Goal: Manage account settings

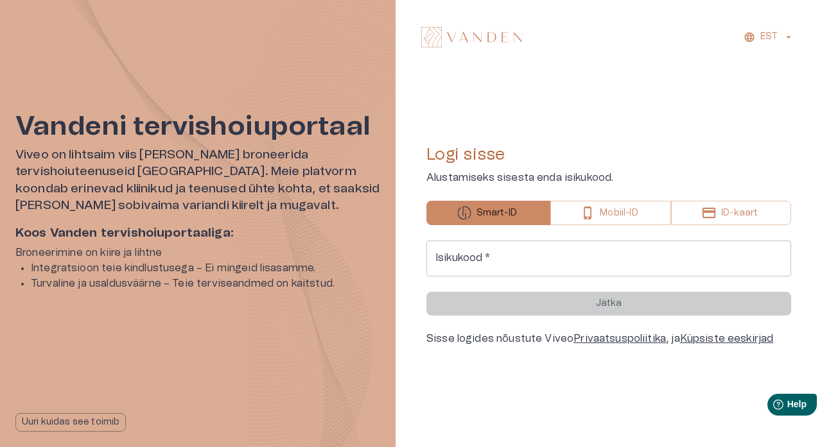
click at [577, 250] on input "Isikukood   *" at bounding box center [608, 259] width 365 height 36
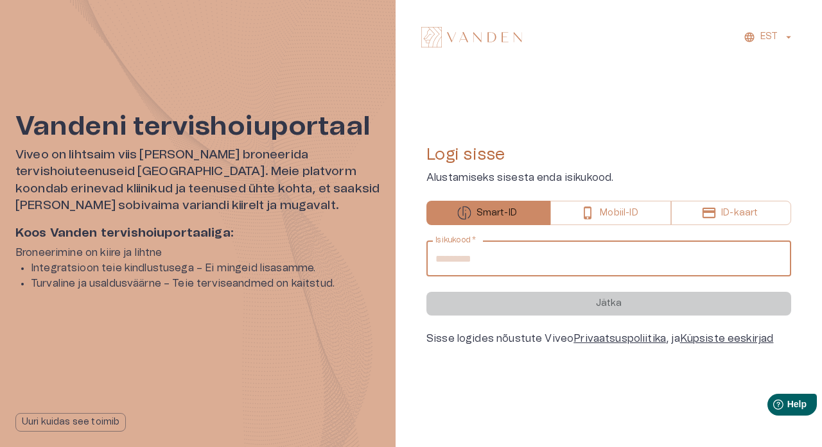
type input "**********"
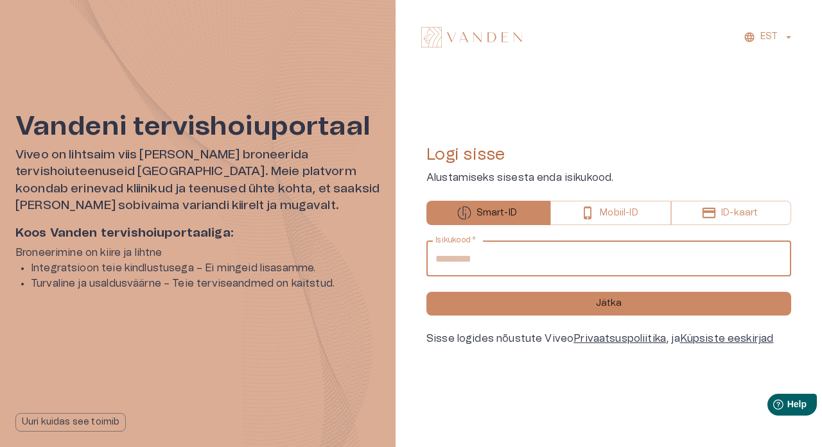
click at [627, 207] on p "Mobiil-ID" at bounding box center [619, 213] width 38 height 13
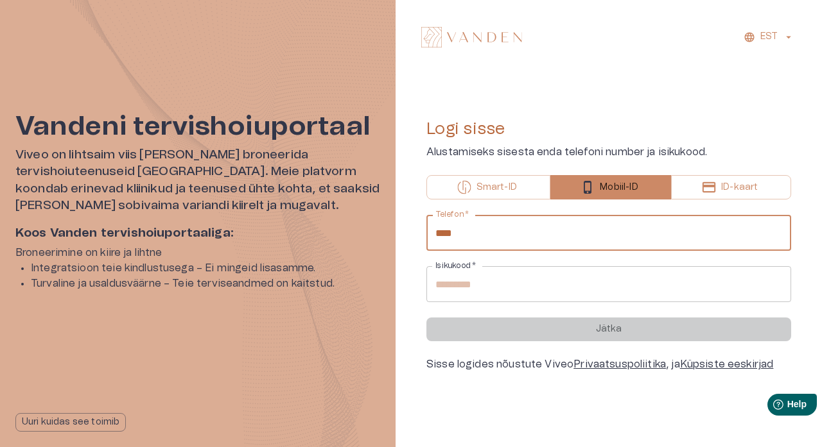
click at [580, 238] on input "****" at bounding box center [608, 233] width 365 height 36
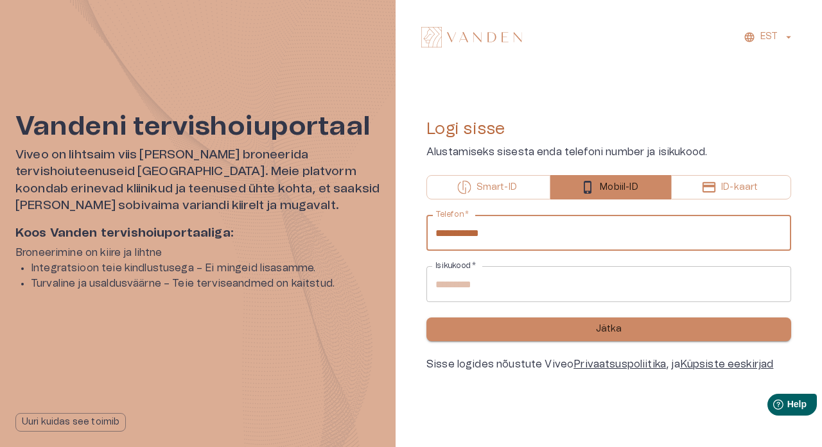
type input "**********"
click at [613, 325] on p "Jätka" at bounding box center [609, 329] width 26 height 13
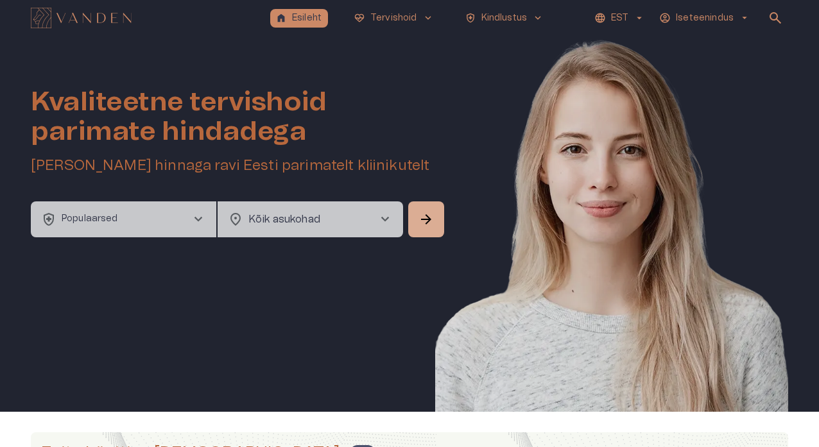
click at [201, 219] on span "chevron_right" at bounding box center [198, 219] width 15 height 15
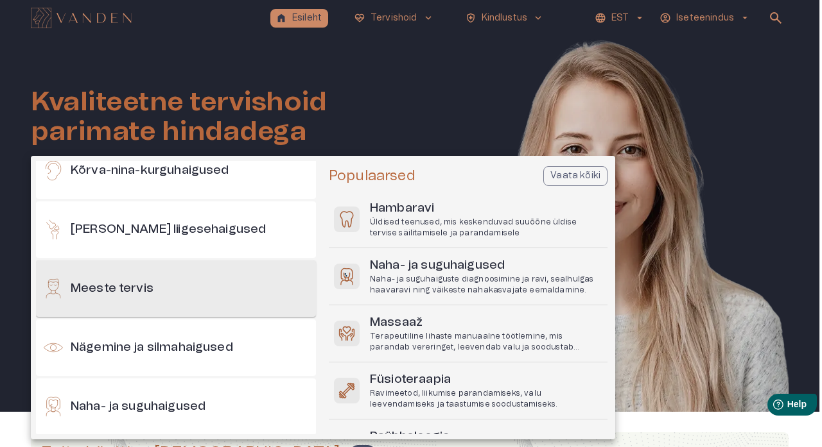
scroll to position [433, 0]
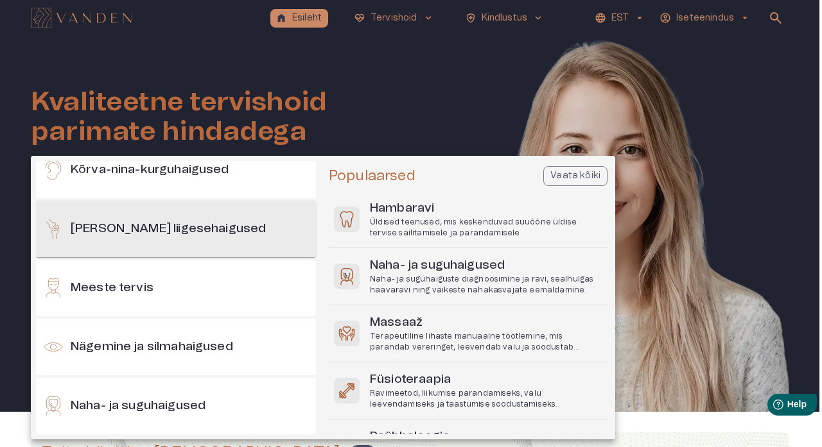
click at [254, 232] on div "[PERSON_NAME] liigesehaigused" at bounding box center [176, 229] width 280 height 56
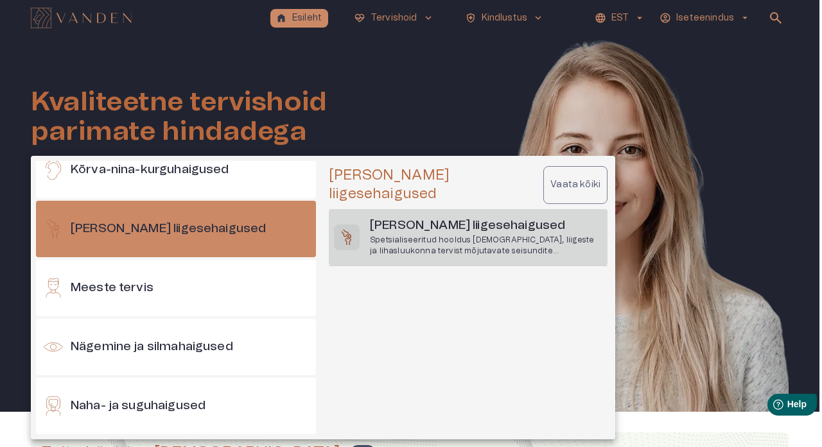
click at [397, 235] on p "Spetsialiseeritud hooldus [DEMOGRAPHIC_DATA], liigeste ja lihasluukonna tervist…" at bounding box center [486, 246] width 232 height 22
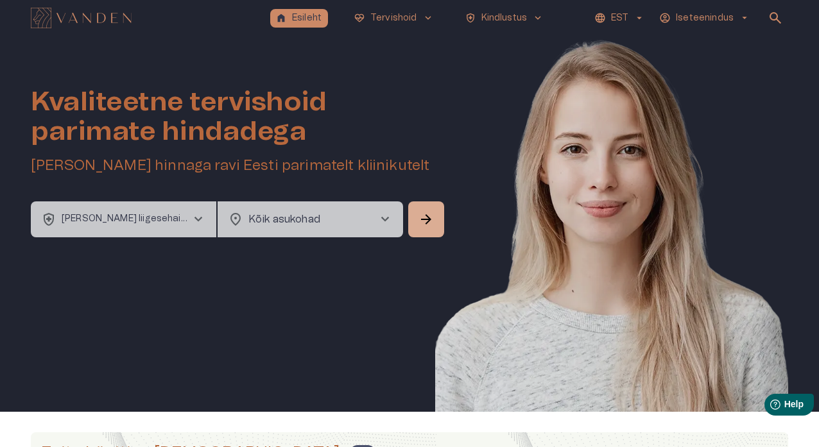
click at [390, 215] on span "chevron_right" at bounding box center [384, 219] width 15 height 15
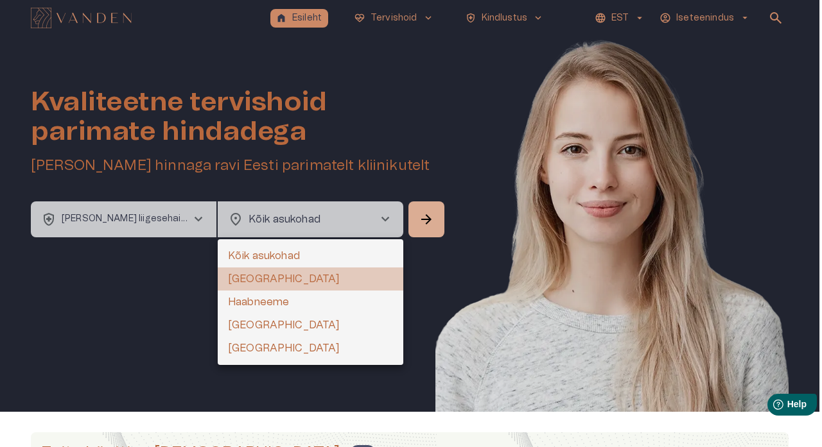
click at [350, 279] on li "[GEOGRAPHIC_DATA]" at bounding box center [311, 279] width 186 height 23
type input "**********"
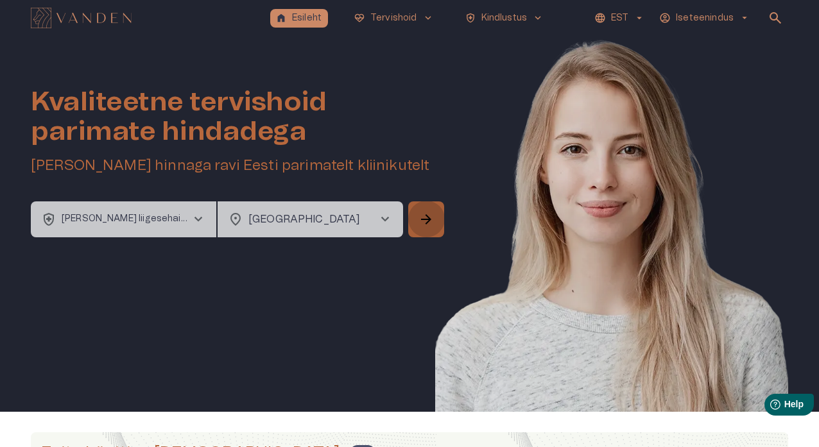
click at [420, 223] on span "arrow_forward" at bounding box center [426, 219] width 15 height 15
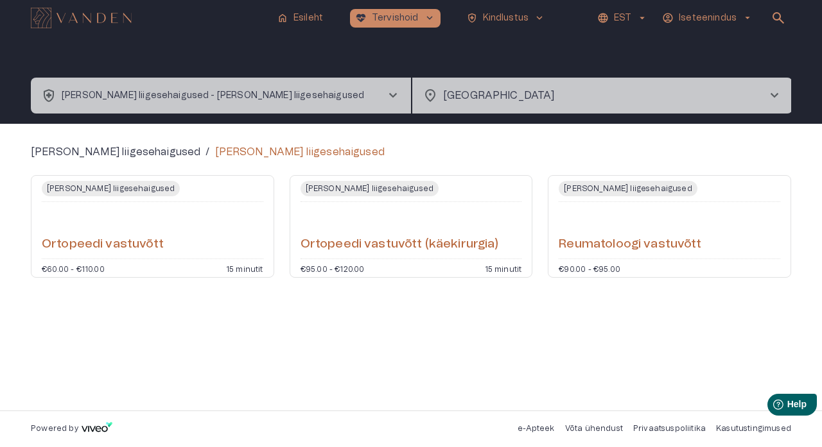
click at [398, 236] on div "Ortopeedi vastuvõtt (käekirurgia)" at bounding box center [410, 230] width 221 height 46
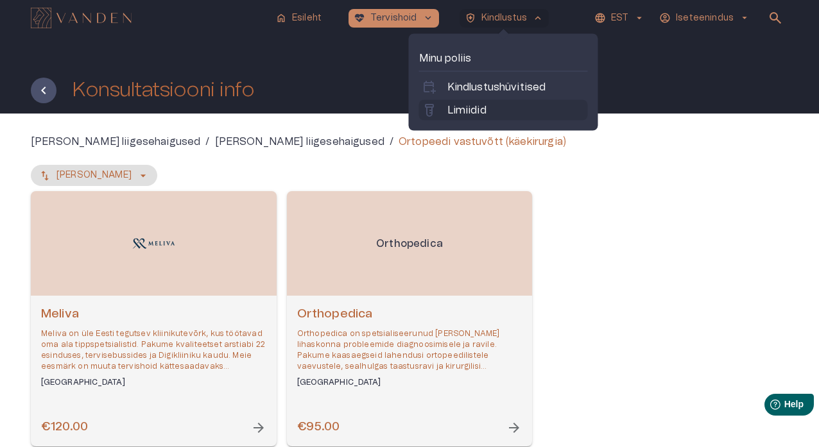
click at [496, 115] on link "labs Limiidid" at bounding box center [504, 110] width 164 height 15
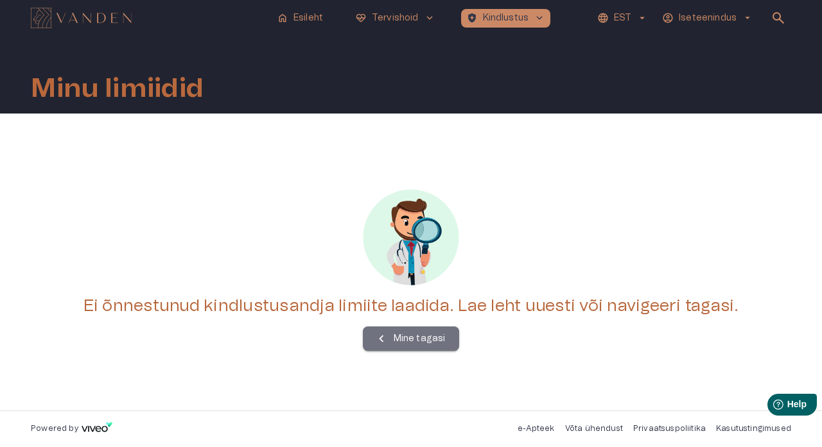
click at [429, 343] on p "Mine tagasi" at bounding box center [420, 339] width 52 height 13
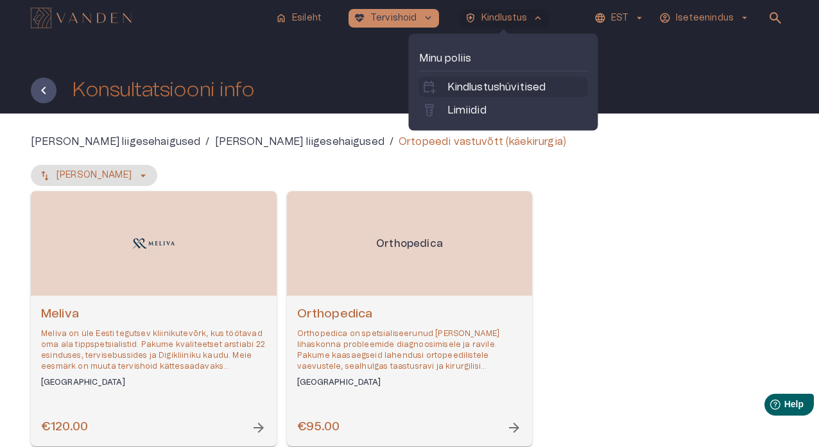
click at [516, 85] on p "Kindlustushüvitised" at bounding box center [496, 87] width 99 height 15
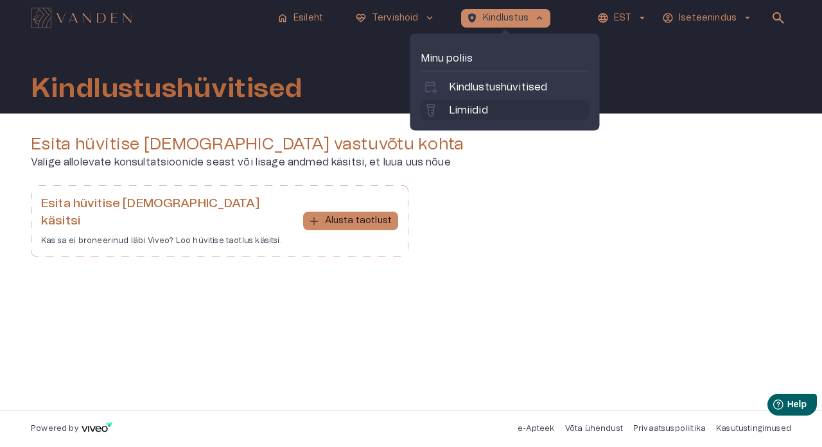
click at [503, 110] on link "labs Limiidid" at bounding box center [505, 110] width 164 height 15
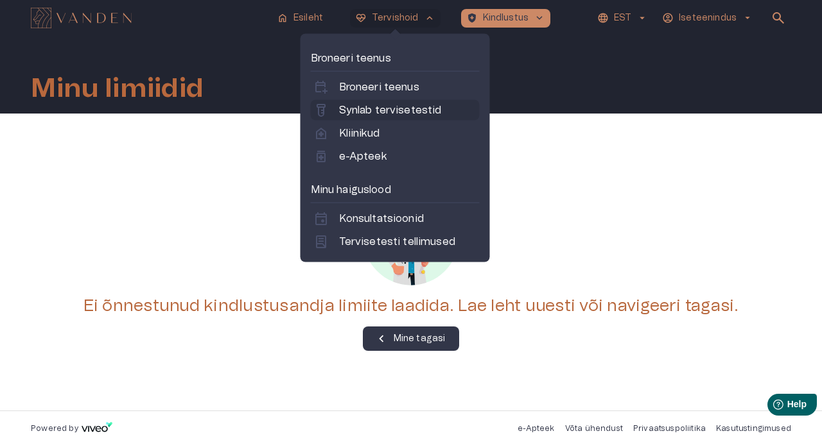
click at [379, 115] on p "Synlab tervisetestid" at bounding box center [390, 110] width 103 height 15
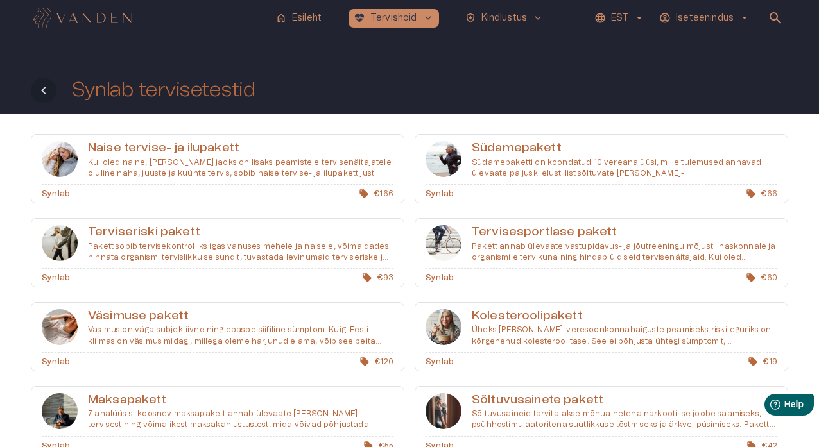
click at [53, 94] on button "Tagasi" at bounding box center [44, 91] width 26 height 26
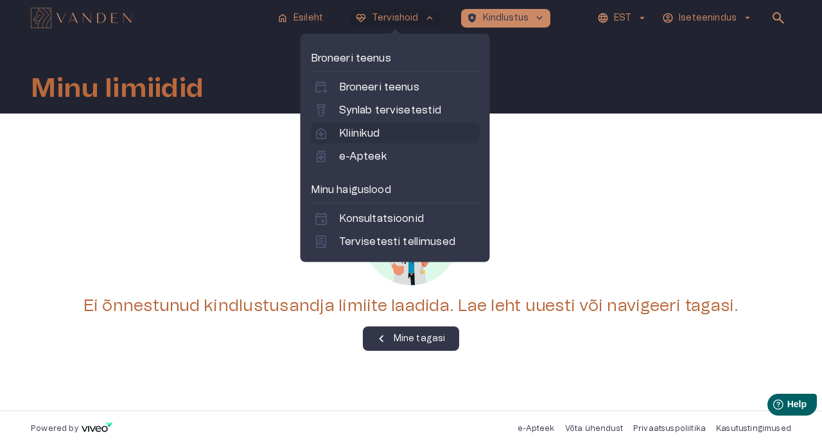
click at [386, 130] on link "home_health Kliinikud" at bounding box center [395, 133] width 164 height 15
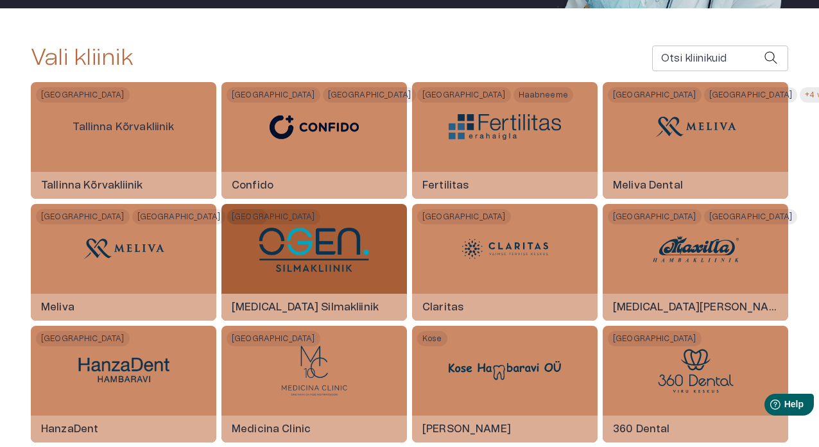
scroll to position [209, 0]
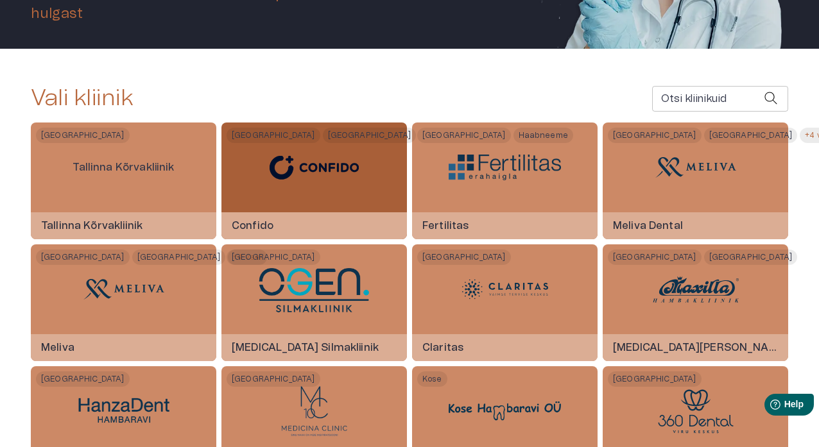
click at [353, 165] on img at bounding box center [314, 167] width 112 height 45
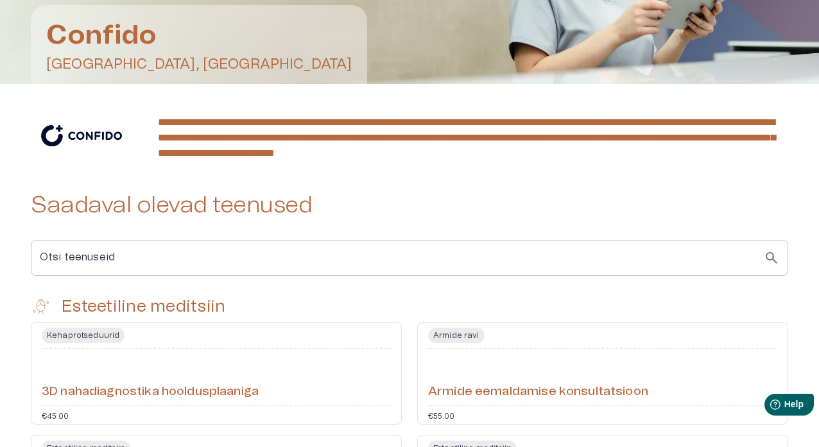
scroll to position [31, 0]
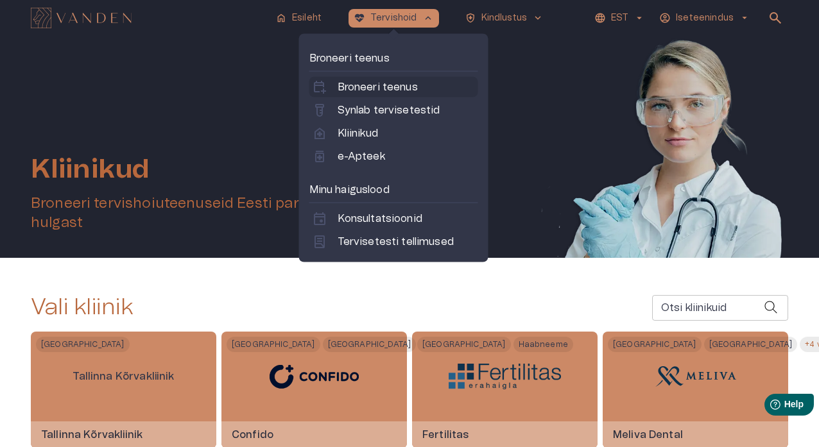
click at [400, 90] on p "Broneeri teenus" at bounding box center [378, 87] width 80 height 15
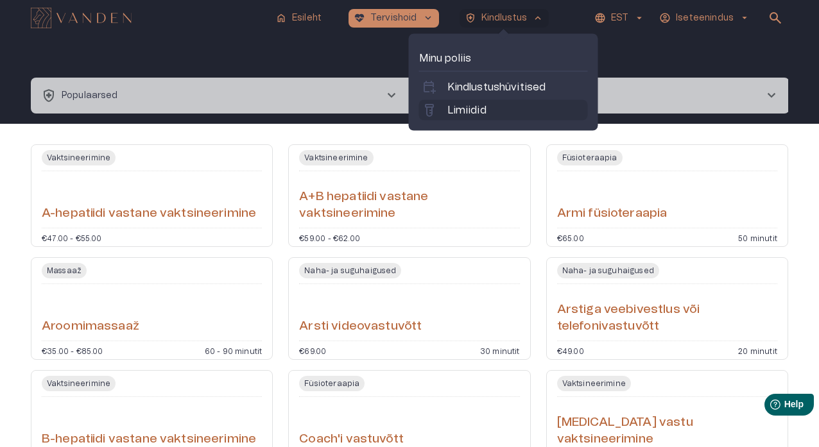
click at [471, 114] on p "Limiidid" at bounding box center [466, 110] width 39 height 15
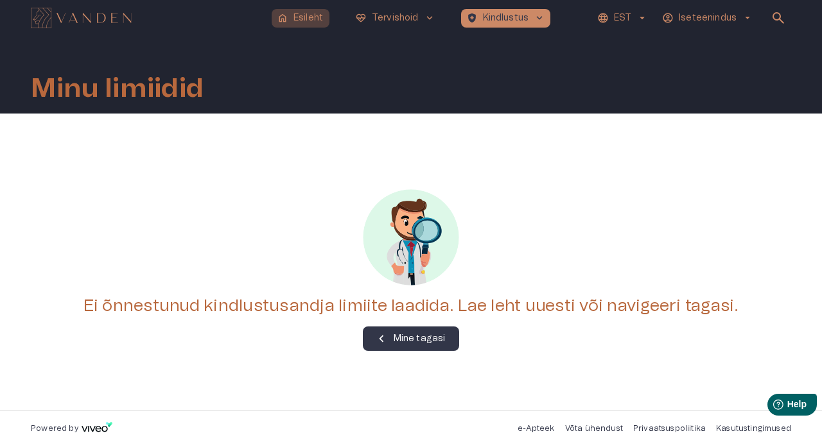
click at [311, 21] on p "Esileht" at bounding box center [308, 18] width 30 height 13
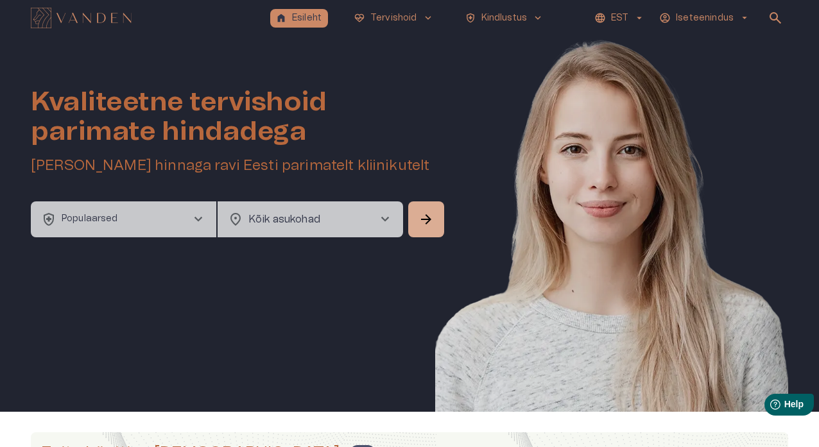
click at [387, 222] on span "chevron_right" at bounding box center [384, 219] width 15 height 15
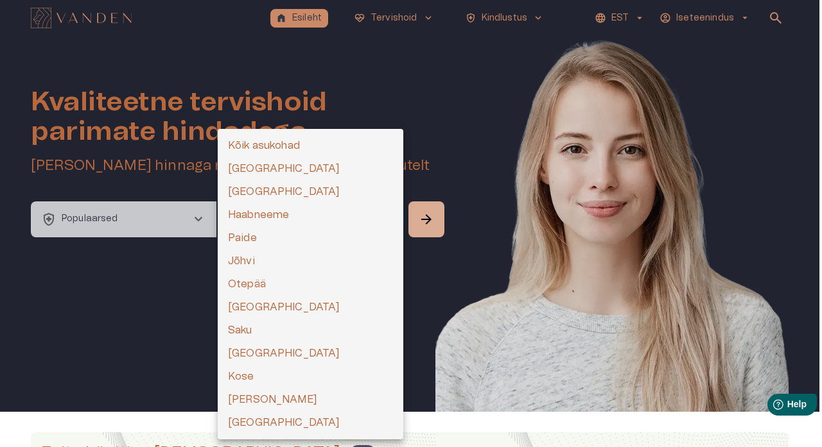
click at [342, 239] on li "Paide" at bounding box center [311, 238] width 186 height 23
type input "**********"
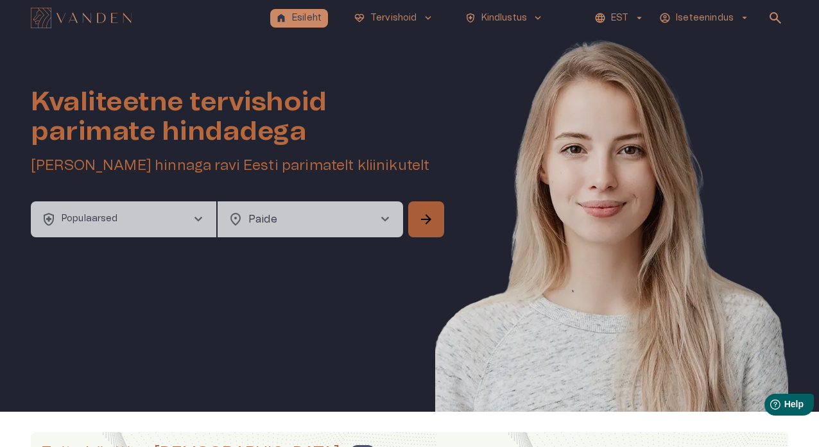
click at [425, 222] on span "arrow_forward" at bounding box center [426, 219] width 15 height 15
click at [200, 216] on span "chevron_right" at bounding box center [197, 219] width 15 height 15
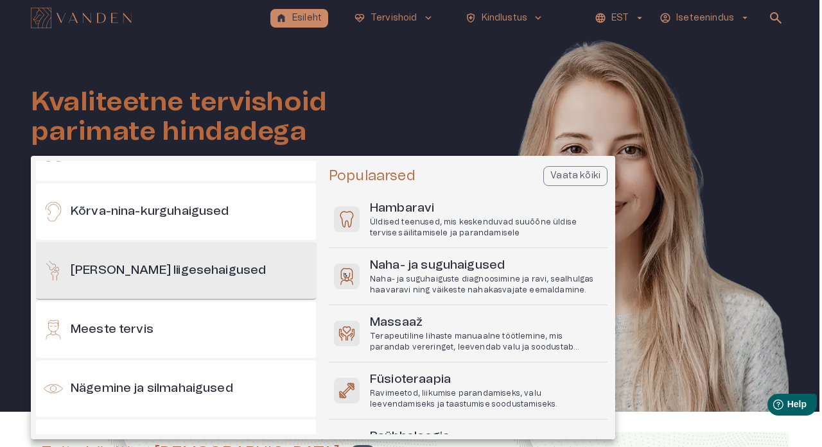
scroll to position [394, 0]
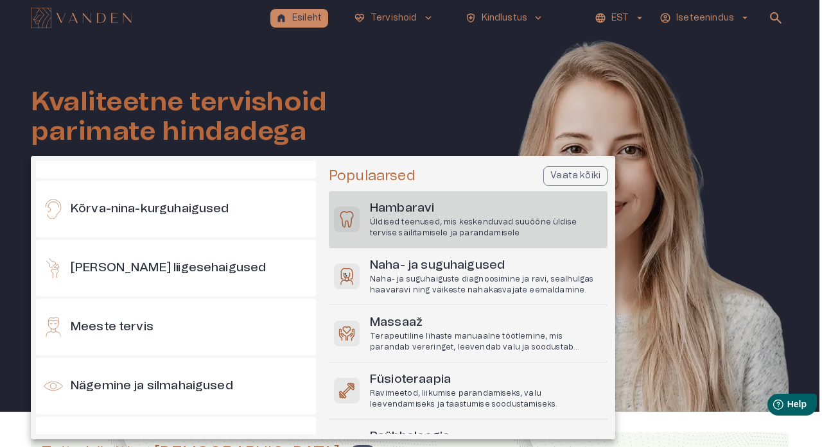
click at [401, 233] on p "Üldised teenused, mis keskenduvad suuõõne üldise tervise säilitamisele ja paran…" at bounding box center [486, 228] width 232 height 22
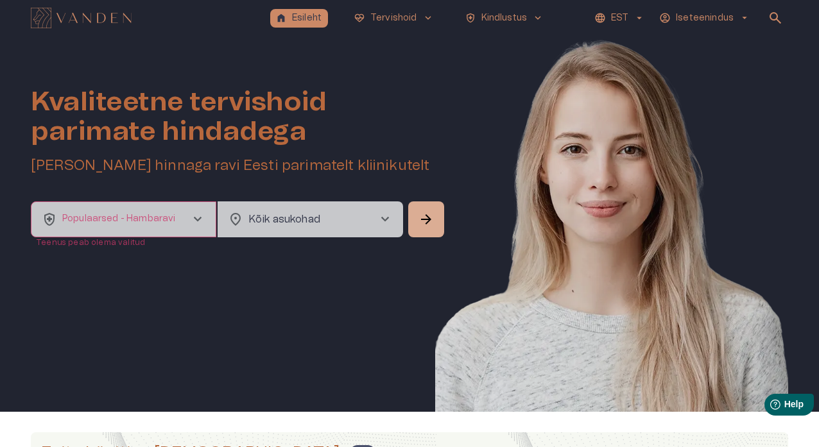
click at [193, 218] on span "chevron_right" at bounding box center [197, 219] width 15 height 15
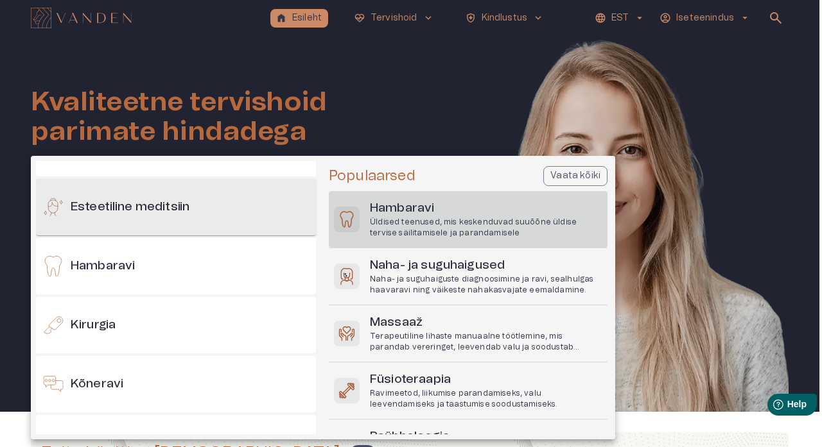
scroll to position [173, 0]
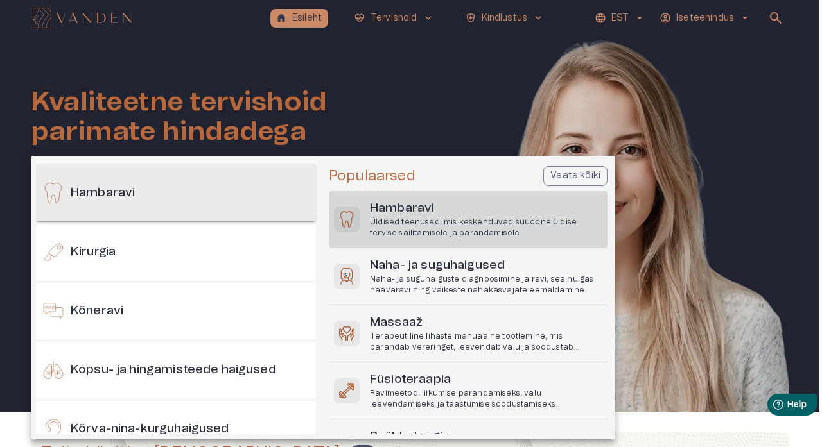
click at [171, 196] on div "Hambaravi" at bounding box center [176, 193] width 280 height 56
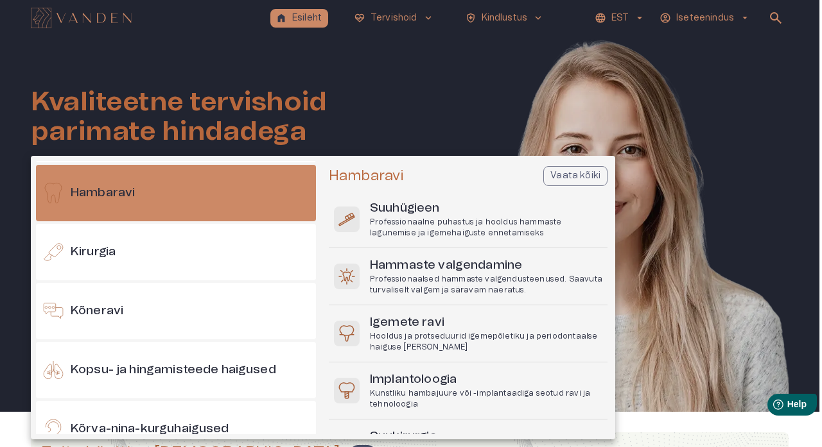
click at [348, 132] on div at bounding box center [411, 223] width 822 height 447
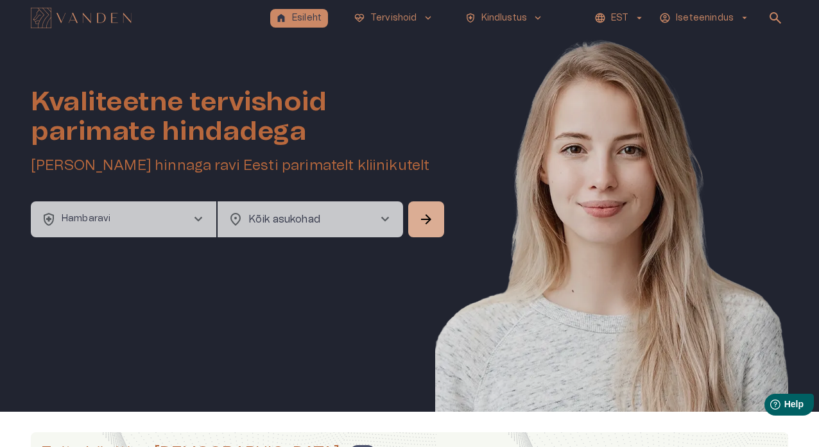
click at [382, 221] on span "chevron_right" at bounding box center [384, 219] width 15 height 15
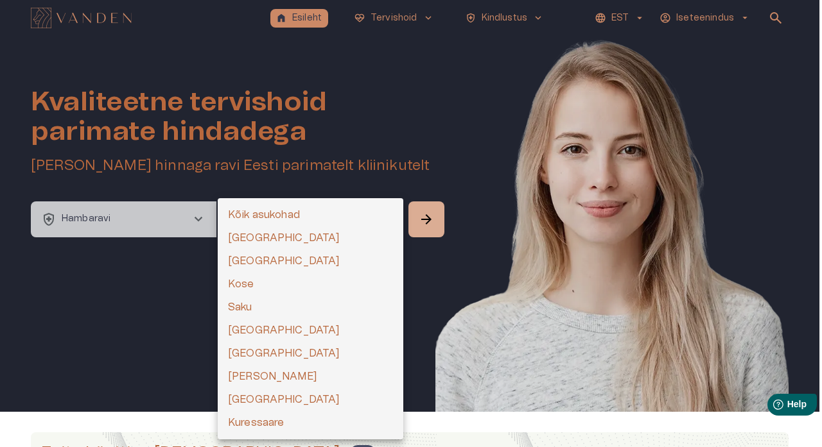
click at [200, 222] on div at bounding box center [411, 223] width 822 height 447
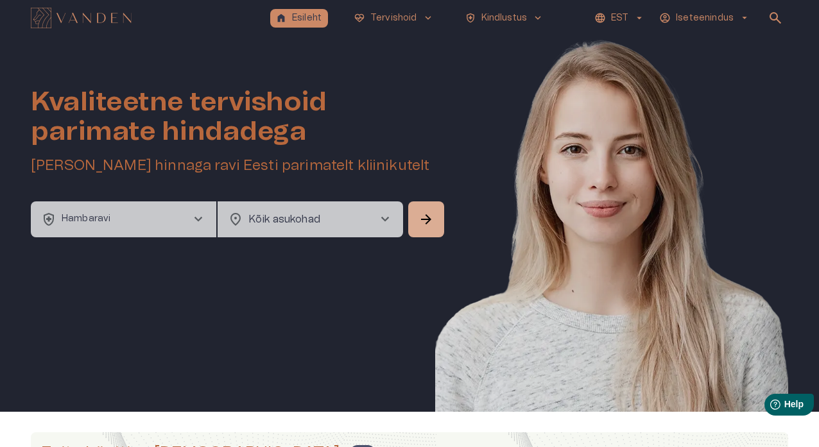
click at [200, 222] on span "chevron_right" at bounding box center [198, 219] width 15 height 15
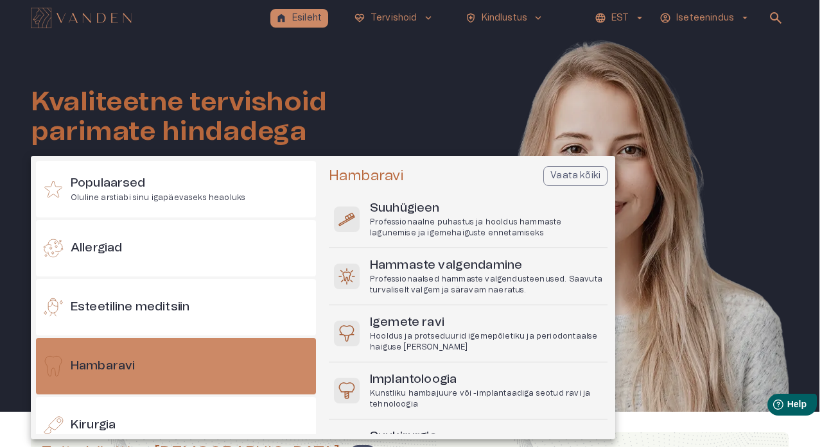
scroll to position [69, 0]
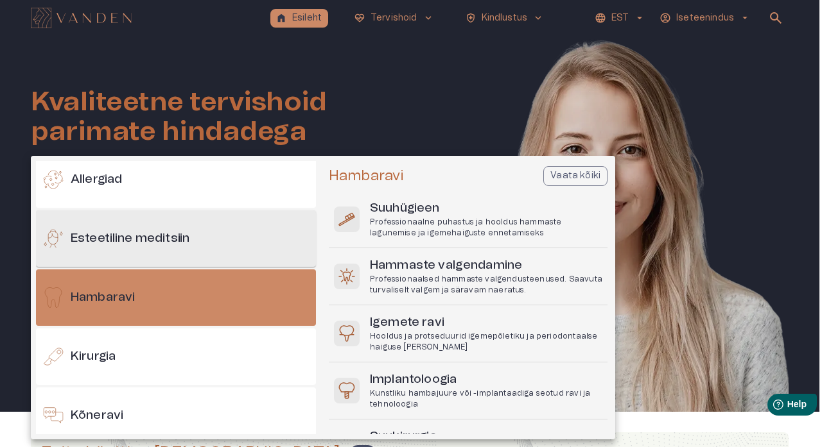
click at [189, 239] on h6 "Esteetiline meditsiin" at bounding box center [130, 238] width 119 height 17
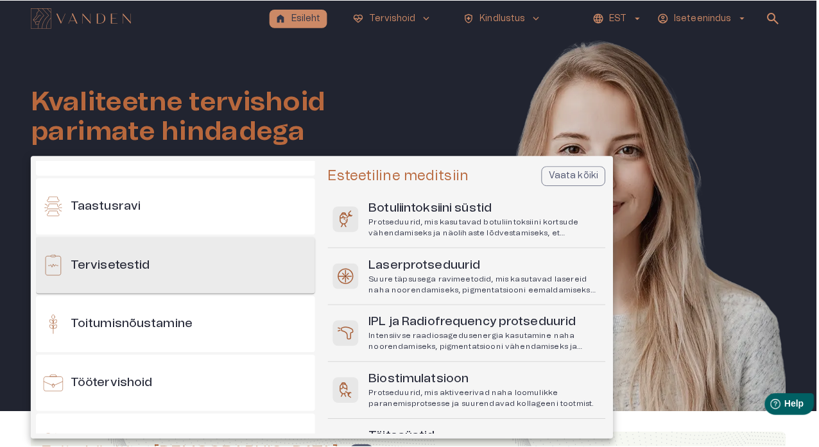
scroll to position [1222, 0]
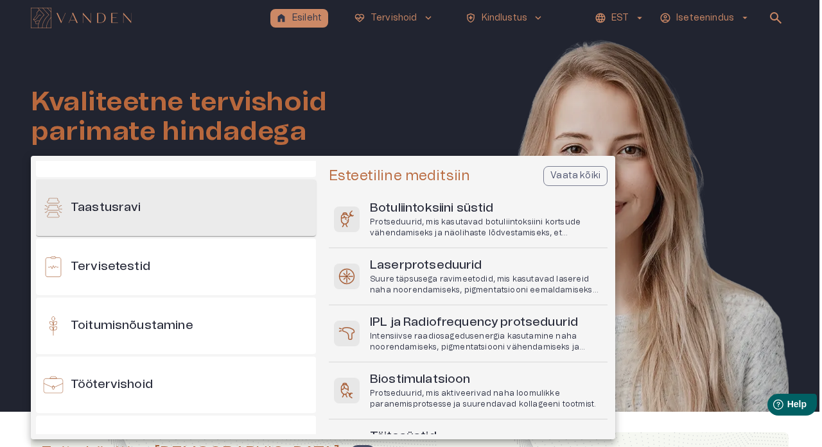
click at [162, 211] on div "Taastusravi" at bounding box center [176, 208] width 280 height 56
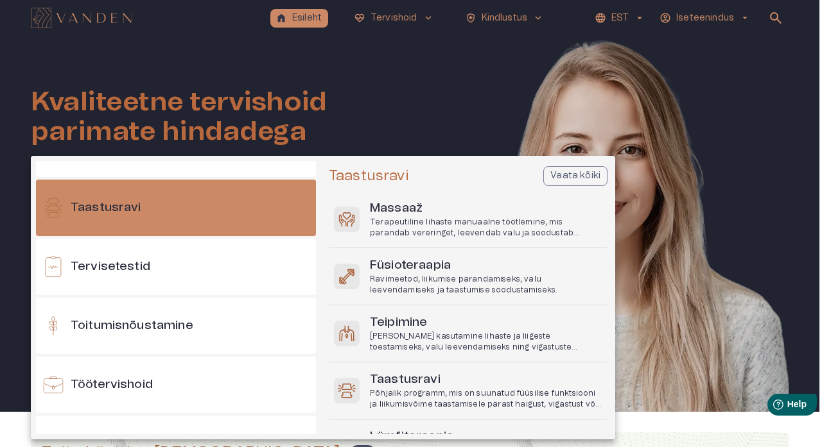
click at [409, 111] on div at bounding box center [411, 223] width 822 height 447
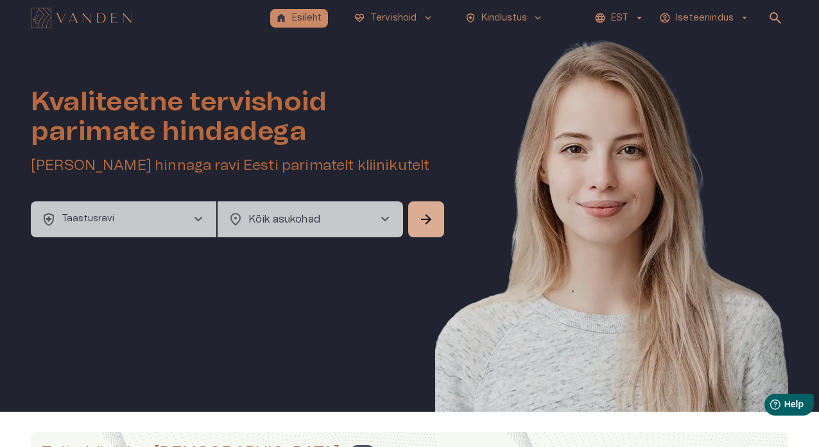
click at [389, 218] on span "chevron_right" at bounding box center [384, 219] width 15 height 15
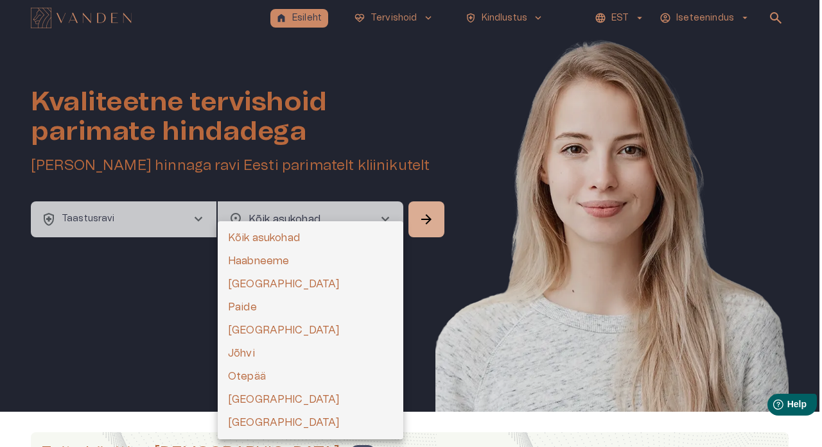
click at [345, 304] on li "Paide" at bounding box center [311, 307] width 186 height 23
type input "**********"
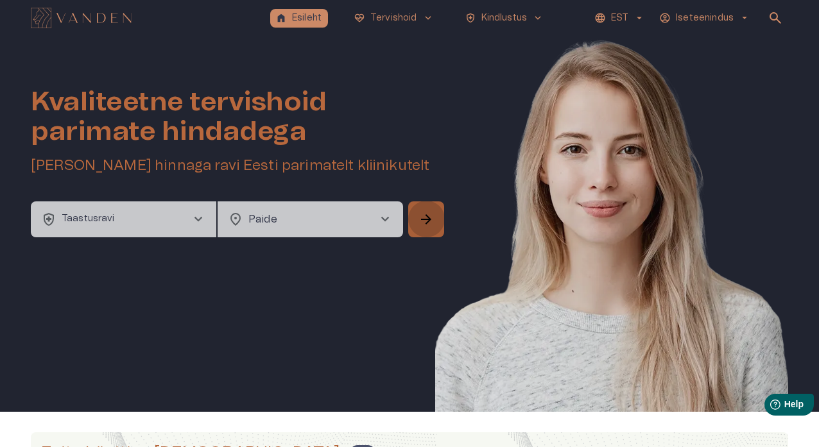
click at [423, 225] on span "arrow_forward" at bounding box center [426, 219] width 15 height 15
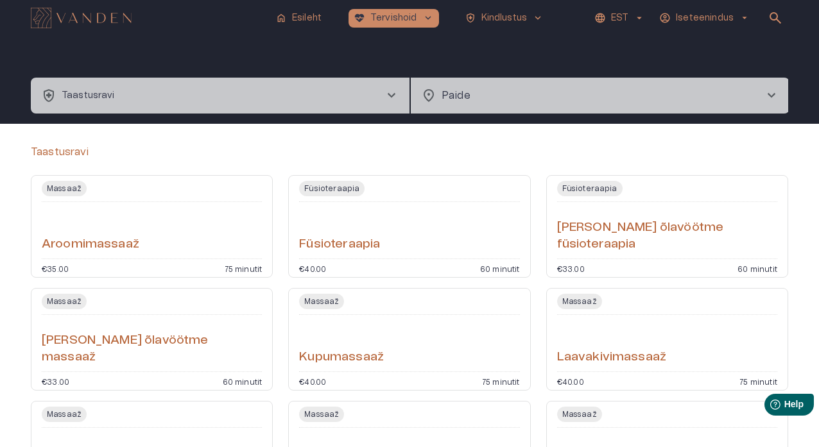
click at [394, 100] on span "chevron_right" at bounding box center [391, 95] width 15 height 15
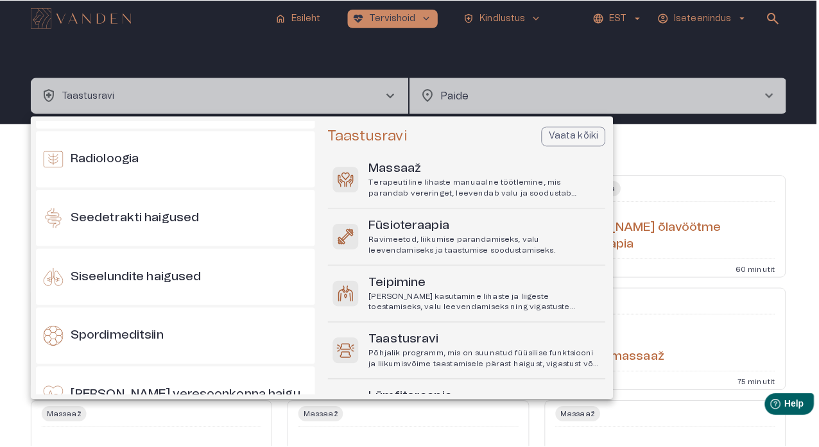
scroll to position [1132, 0]
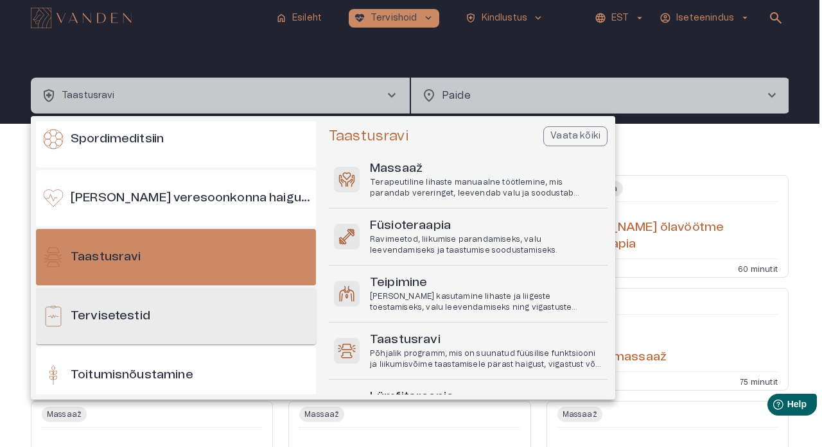
click at [230, 320] on div "Tervisetestid" at bounding box center [176, 316] width 280 height 56
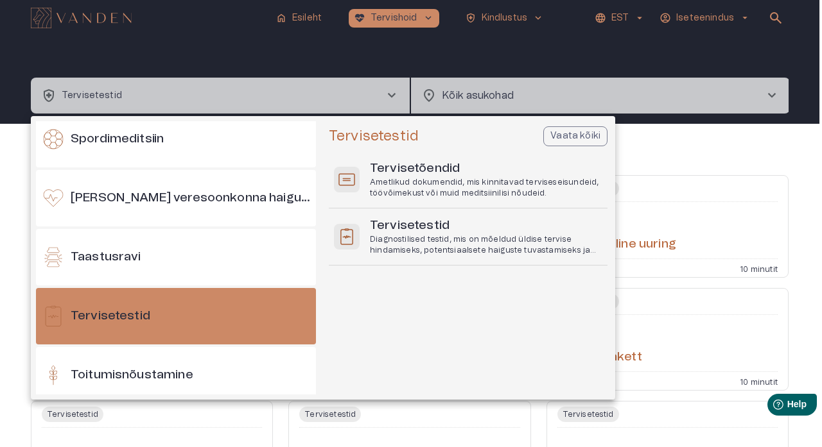
click at [689, 144] on div at bounding box center [411, 223] width 822 height 447
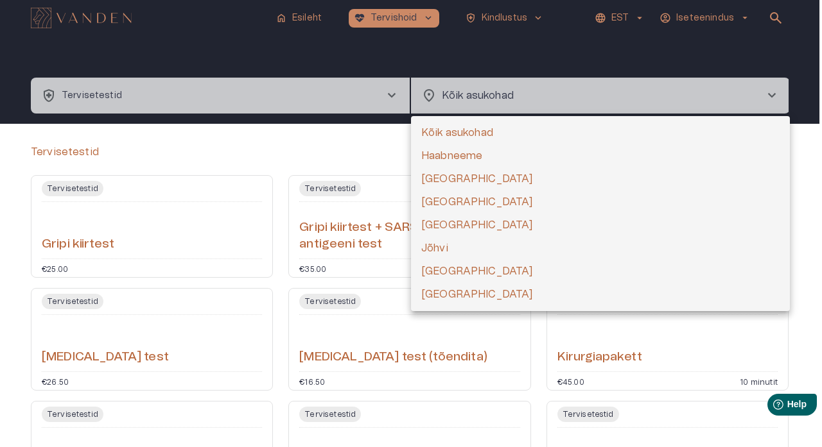
click at [717, 100] on body "home Esileht [MEDICAL_DATA]_heart Tervishoid keyboard_arrow_down health_and_saf…" at bounding box center [411, 223] width 822 height 447
click at [381, 124] on div at bounding box center [411, 223] width 822 height 447
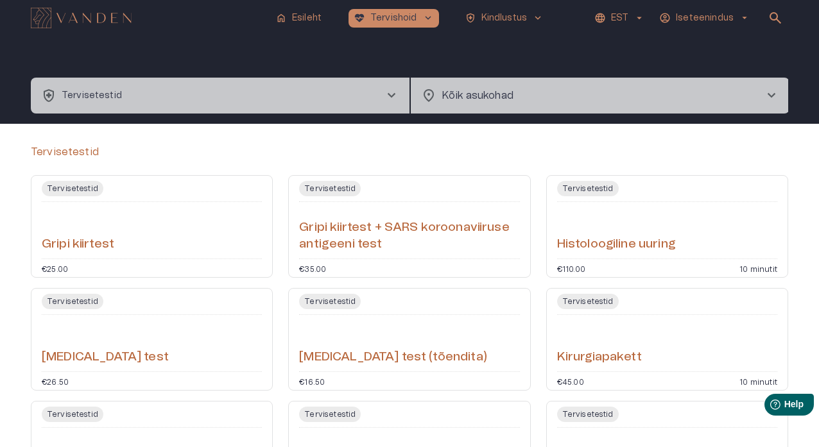
click at [742, 16] on span "arrow_drop_down" at bounding box center [745, 18] width 12 height 12
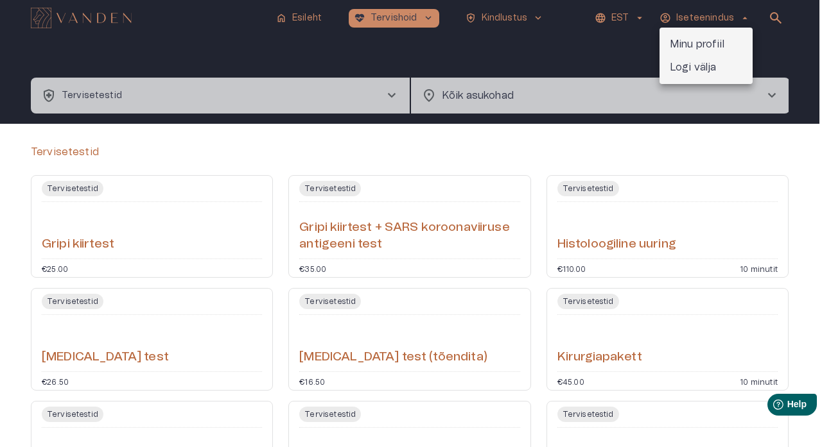
click at [722, 40] on p "Minu profiil" at bounding box center [697, 44] width 55 height 15
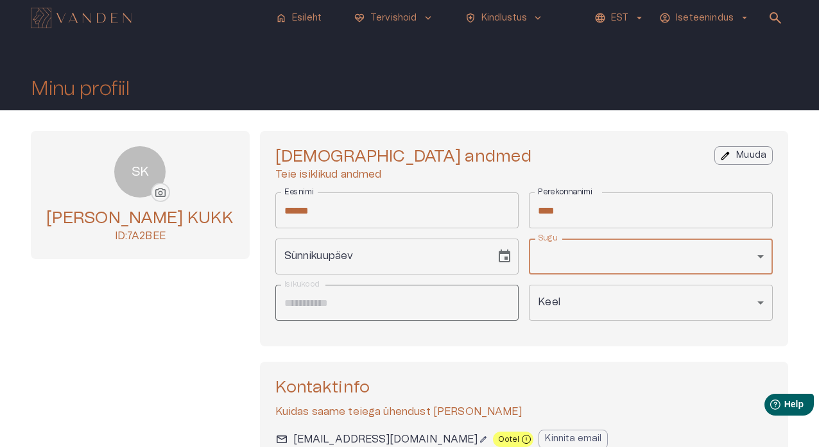
click at [644, 261] on div "​" at bounding box center [651, 257] width 244 height 36
click at [760, 252] on body "**********" at bounding box center [411, 223] width 822 height 447
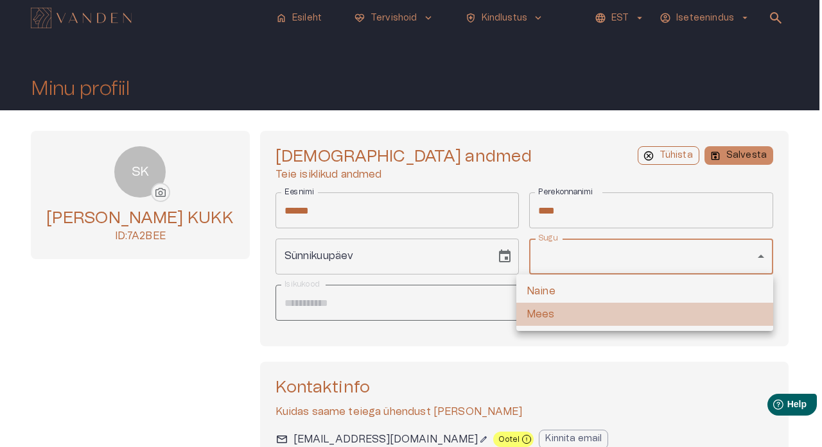
click at [713, 309] on li "Mees" at bounding box center [644, 314] width 257 height 23
type input "****"
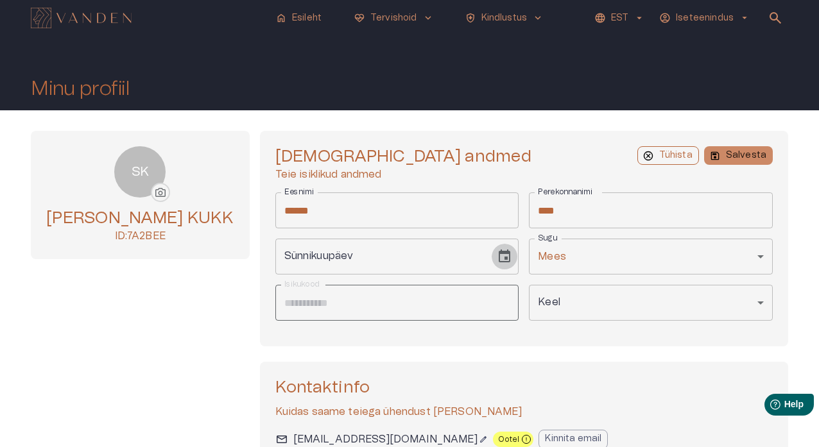
click at [499, 257] on icon "Choose date" at bounding box center [505, 256] width 12 height 13
click at [497, 256] on icon "Choose date" at bounding box center [504, 256] width 15 height 15
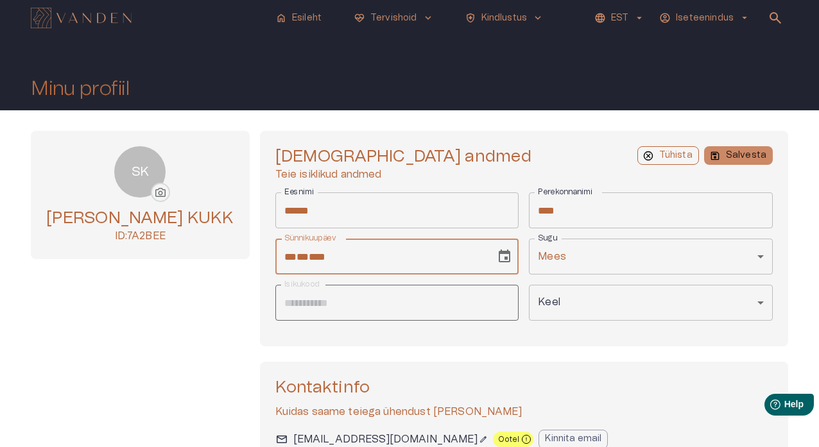
click at [433, 256] on div "** * ** * ****" at bounding box center [385, 257] width 203 height 36
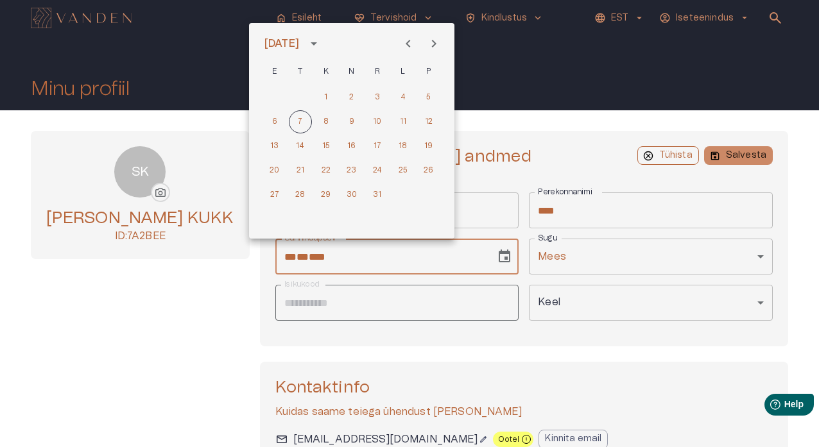
click at [322, 45] on icon "calendar view is open, switch to year view" at bounding box center [313, 43] width 15 height 15
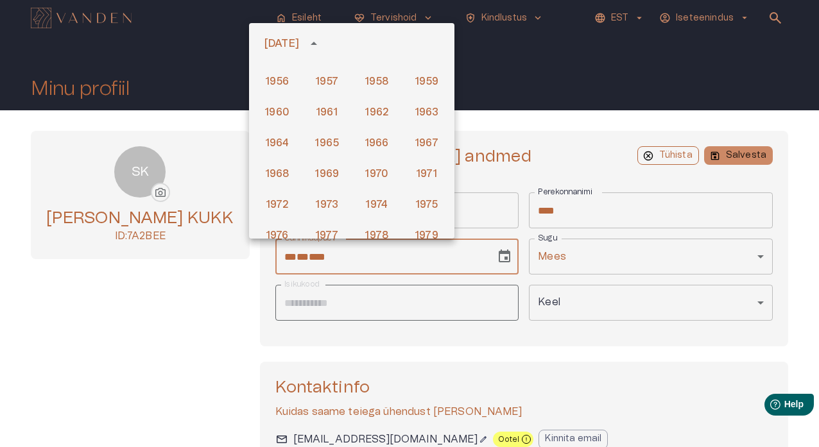
scroll to position [422, 0]
click at [277, 200] on button "1972" at bounding box center [277, 203] width 46 height 23
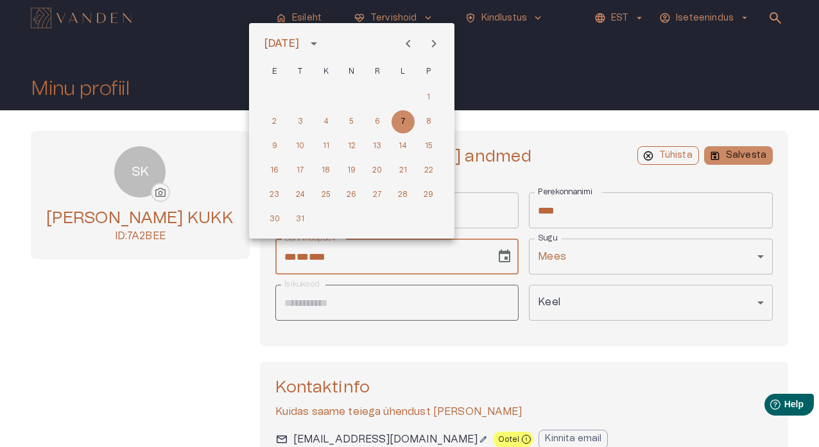
click at [429, 41] on icon "Next month" at bounding box center [433, 43] width 15 height 15
click at [430, 97] on button "3" at bounding box center [428, 97] width 23 height 23
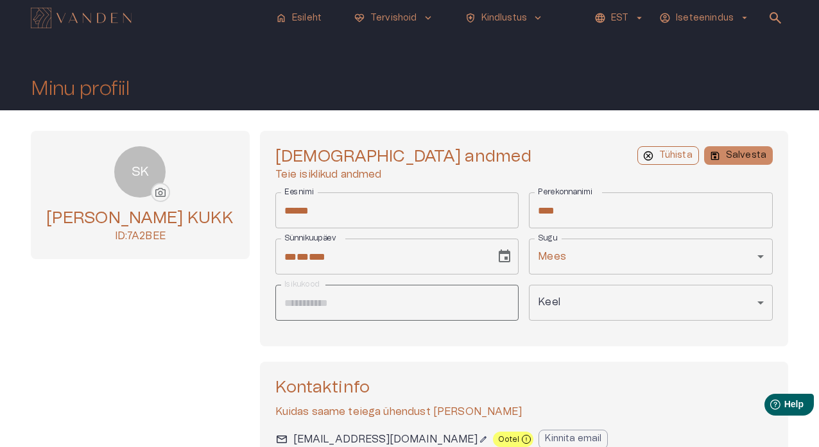
click at [487, 144] on div "**********" at bounding box center [524, 239] width 529 height 216
click at [726, 157] on button "save Salvesta" at bounding box center [738, 155] width 69 height 19
type input "**********"
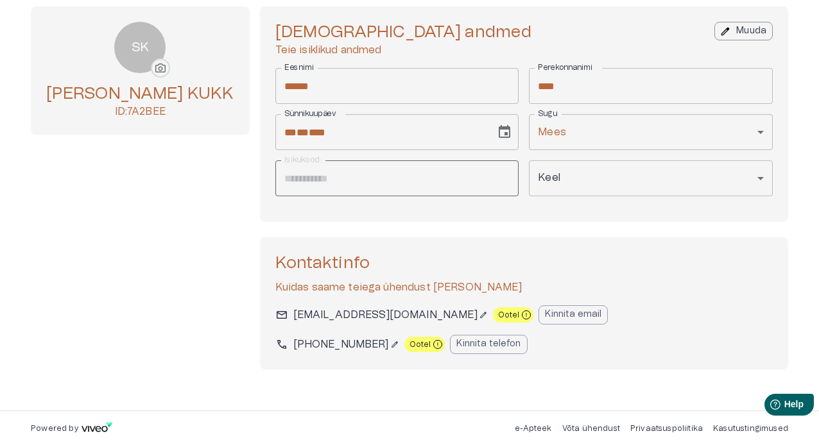
scroll to position [124, 0]
click at [545, 318] on p "Kinnita email" at bounding box center [573, 315] width 56 height 13
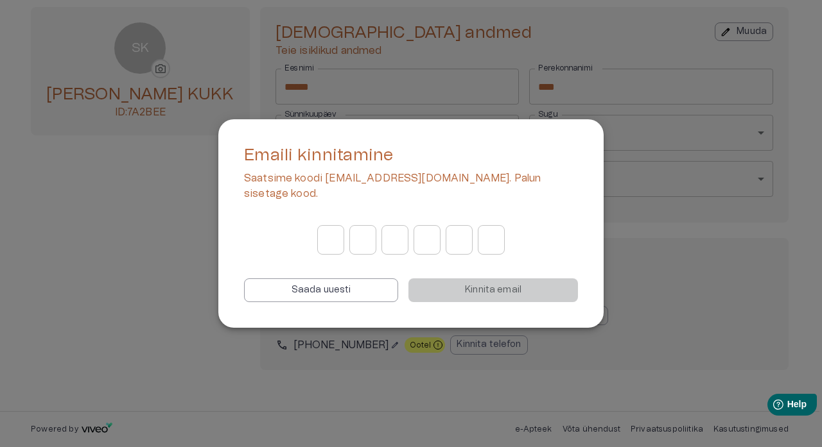
click at [337, 232] on input "Digit 1 of OTP" at bounding box center [330, 240] width 27 height 36
click at [351, 284] on p "Saada uuesti" at bounding box center [321, 290] width 60 height 13
click at [325, 226] on input "Digit 1 of OTP" at bounding box center [330, 240] width 27 height 36
type input "*"
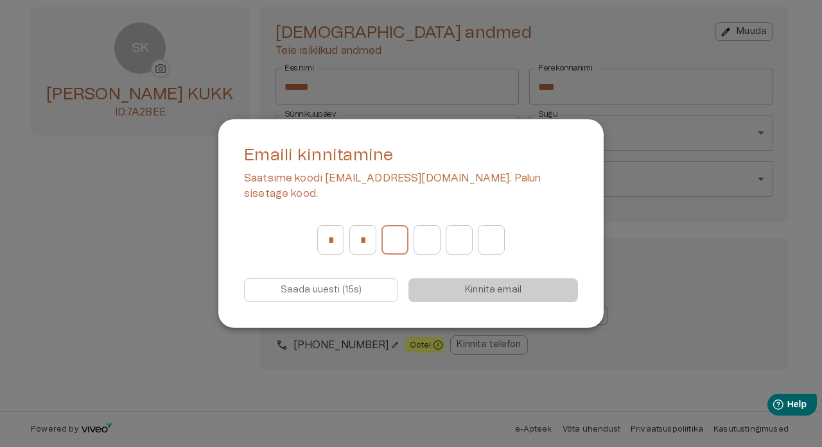
type input "*"
click at [329, 241] on input "Digit 1 of OTP" at bounding box center [330, 240] width 27 height 36
type input "*"
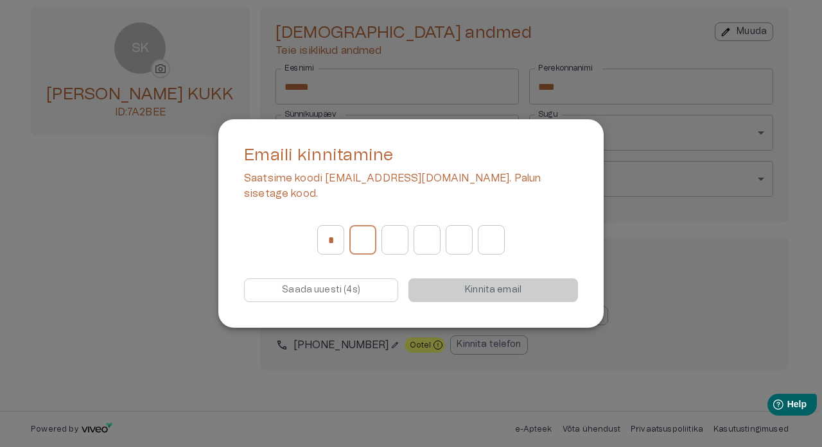
type input "*"
click at [333, 238] on input "Digit 1 of OTP" at bounding box center [330, 240] width 27 height 36
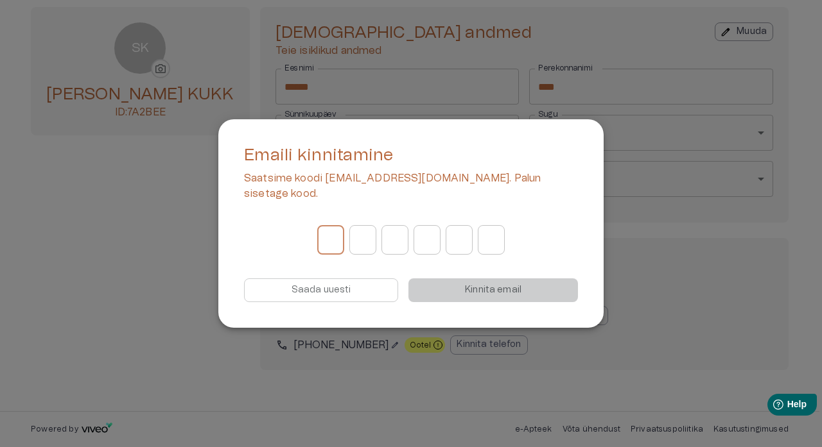
type input "*"
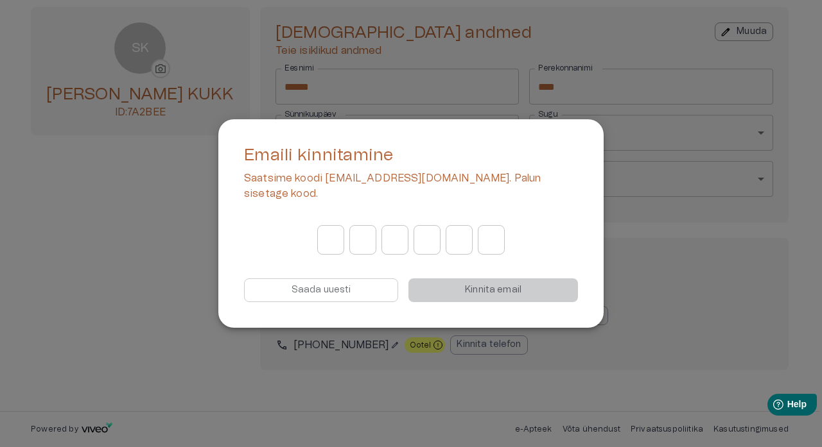
click at [361, 282] on div "Saada uuesti" at bounding box center [321, 291] width 154 height 24
click at [358, 282] on div "Saada uuesti" at bounding box center [321, 291] width 154 height 24
click at [466, 284] on div "Saada uuesti Kinnita email" at bounding box center [411, 291] width 334 height 24
click at [385, 279] on div "Saada uuesti" at bounding box center [321, 291] width 154 height 24
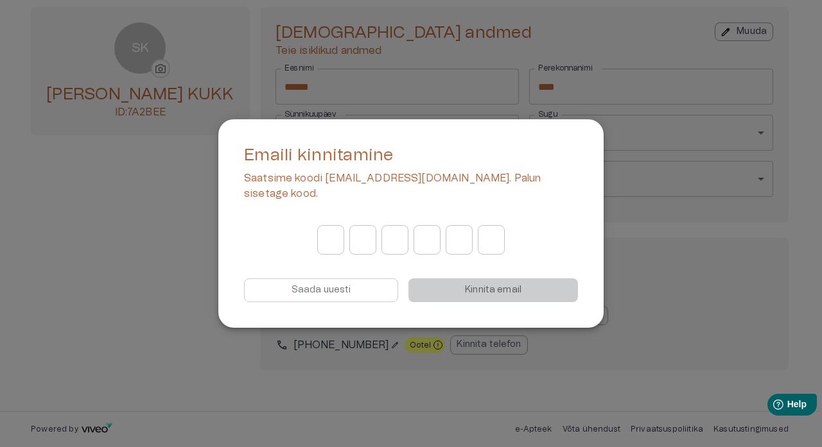
click at [385, 279] on div "Saada uuesti" at bounding box center [321, 291] width 154 height 24
click at [692, 320] on div at bounding box center [411, 223] width 822 height 447
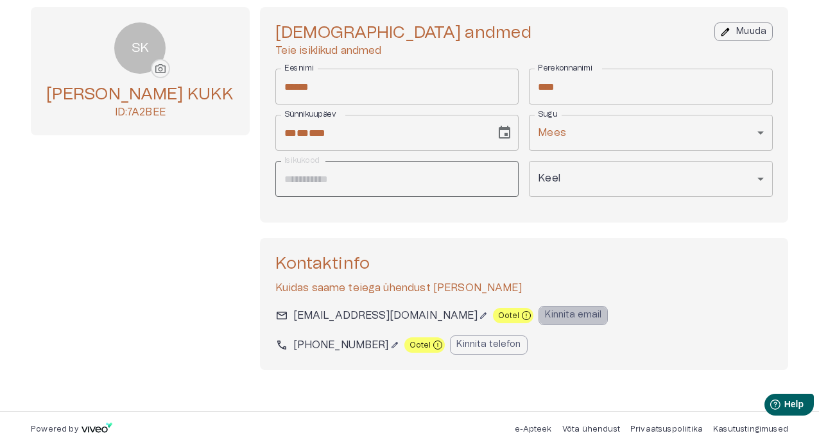
click at [545, 315] on p "Kinnita email" at bounding box center [573, 315] width 56 height 13
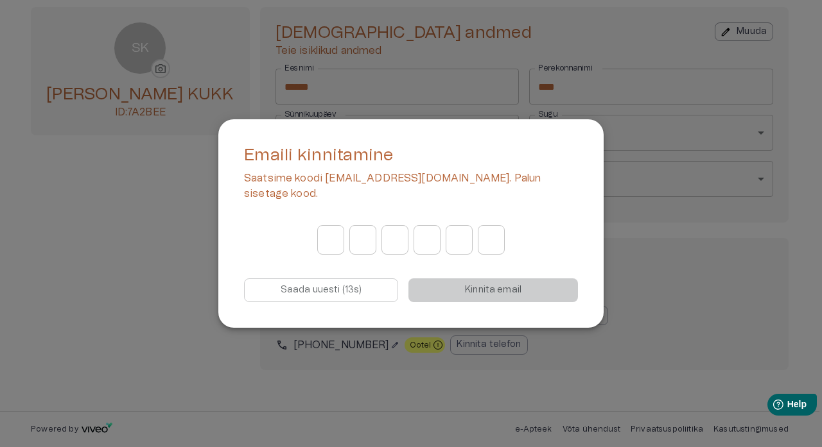
click at [330, 232] on input "Digit 1 of OTP" at bounding box center [330, 240] width 27 height 36
type input "*"
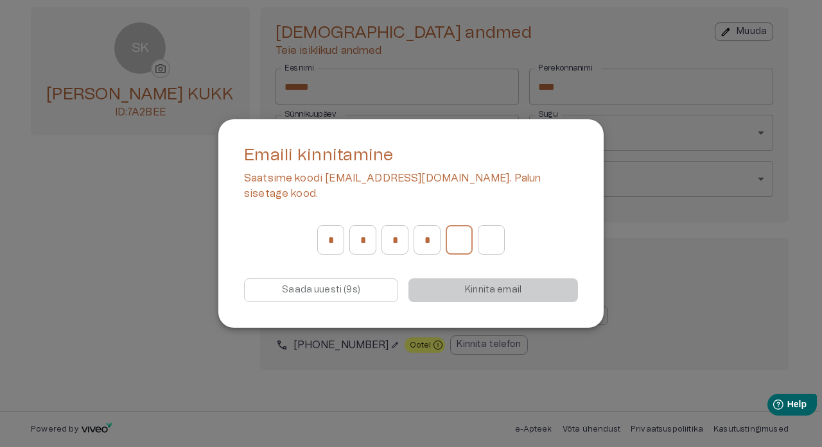
type input "*"
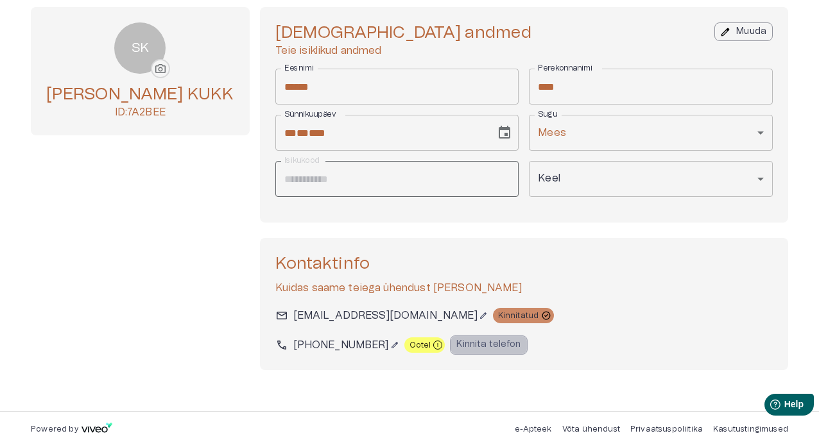
click at [456, 347] on p "Kinnita telefon" at bounding box center [488, 344] width 64 height 13
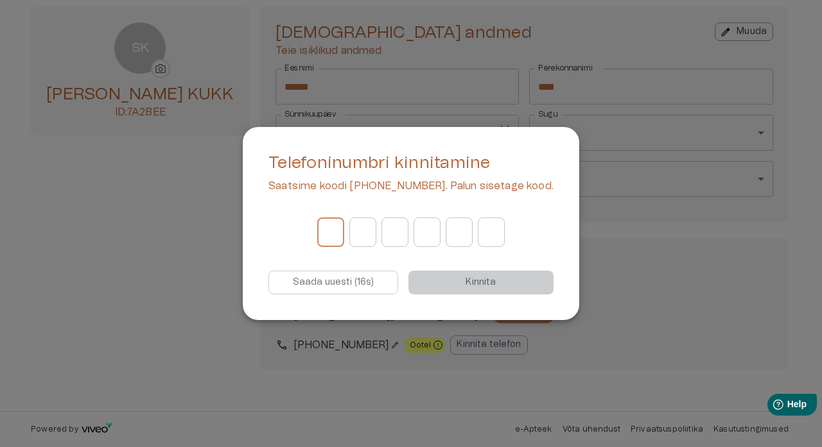
click at [338, 234] on input "Digit 1 of OTP" at bounding box center [330, 232] width 27 height 36
type input "*"
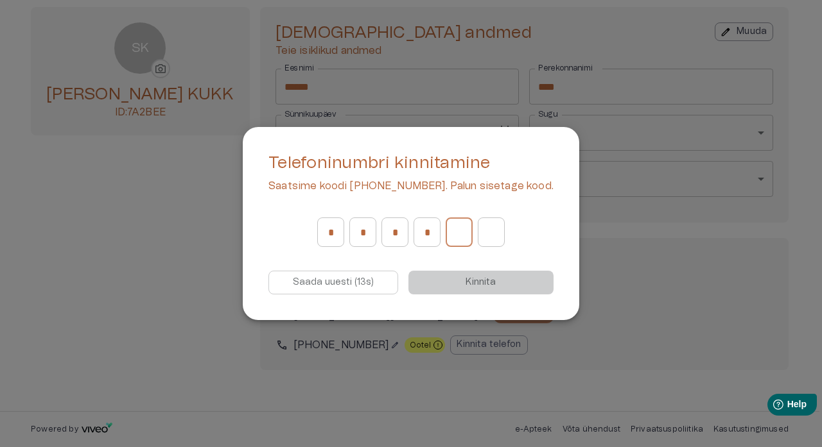
type input "*"
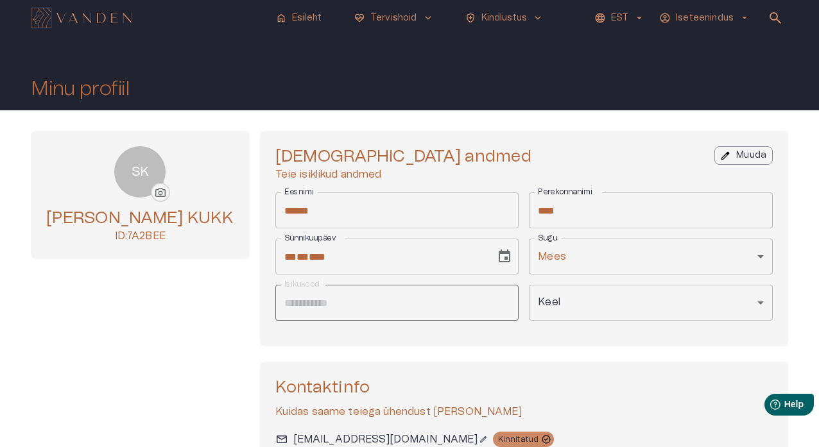
scroll to position [0, 0]
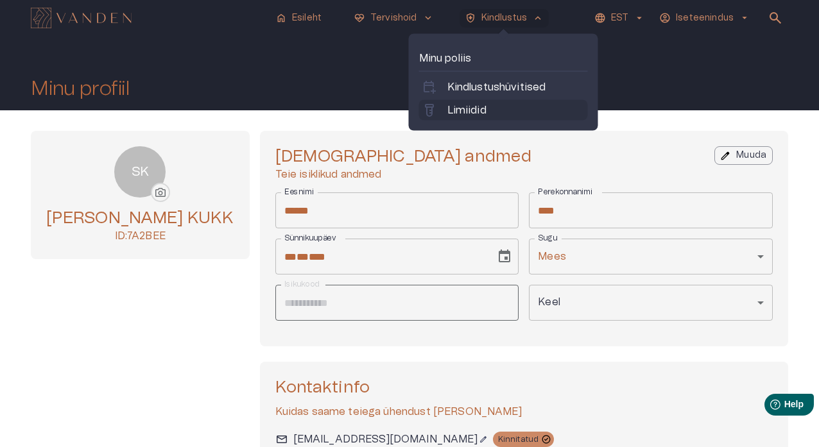
click at [486, 110] on p "Limiidid" at bounding box center [466, 110] width 39 height 15
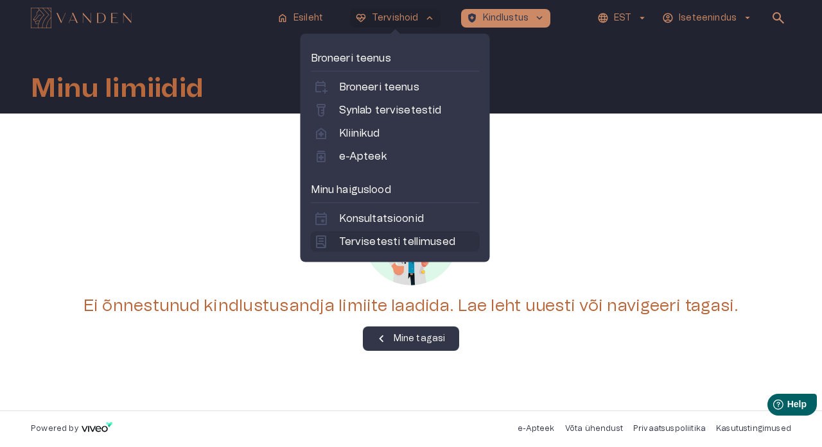
click at [399, 237] on p "Tervisetesti tellimused" at bounding box center [397, 241] width 116 height 15
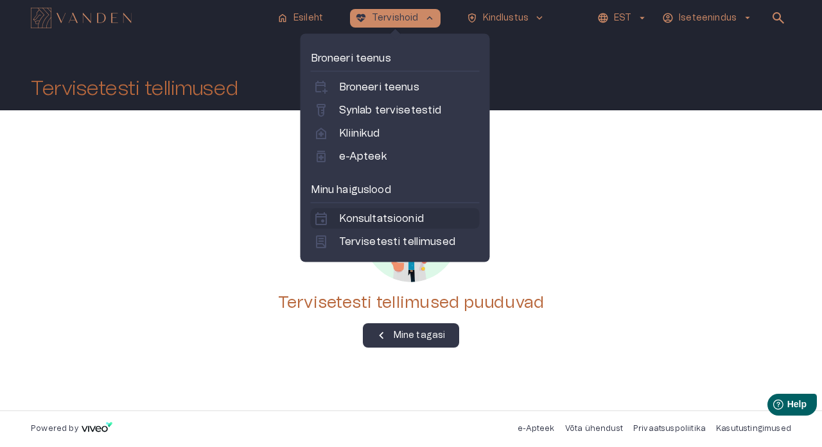
click at [405, 213] on p "Konsultatsioonid" at bounding box center [381, 218] width 85 height 15
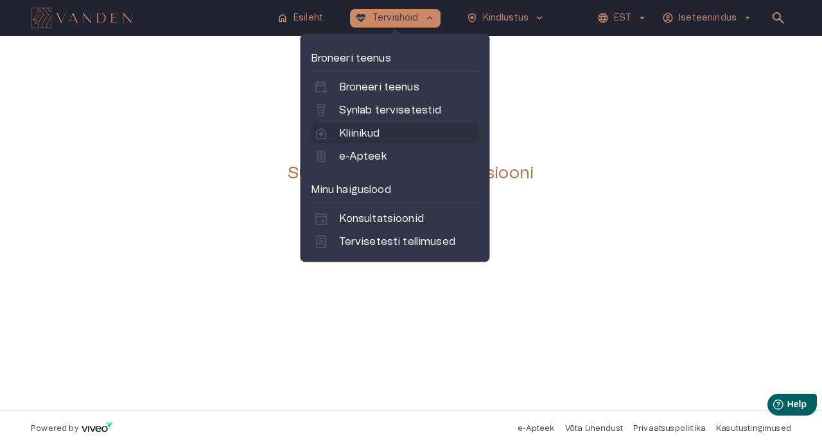
click at [379, 132] on p "Kliinikud" at bounding box center [359, 133] width 40 height 15
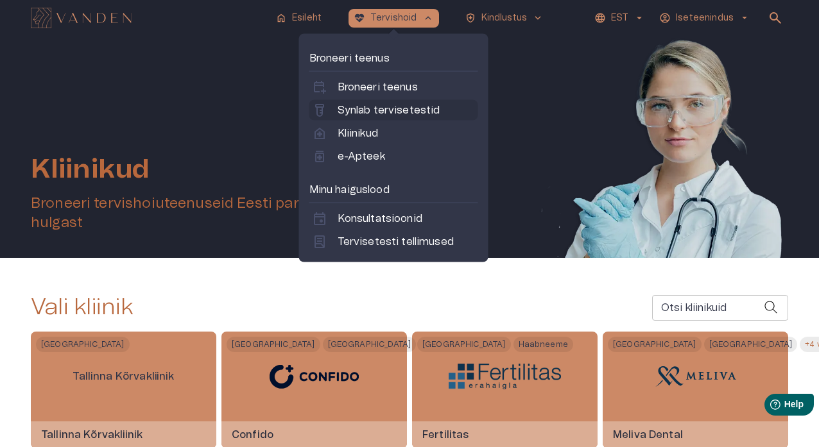
scroll to position [3, 0]
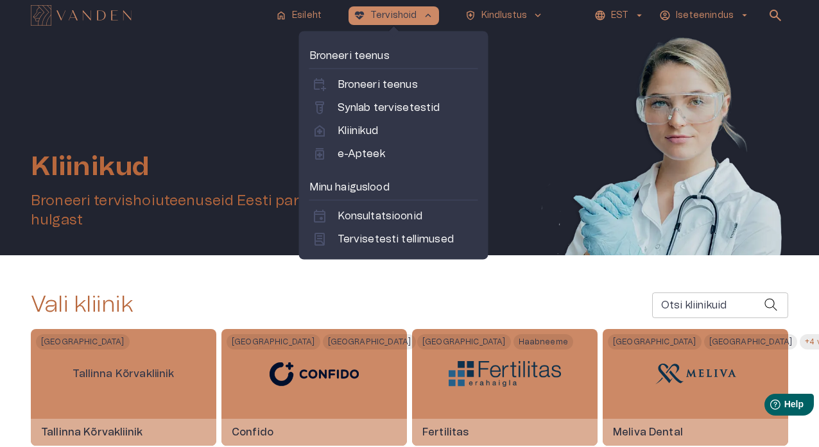
click at [399, 155] on link "medication e-Apteek" at bounding box center [394, 153] width 164 height 15
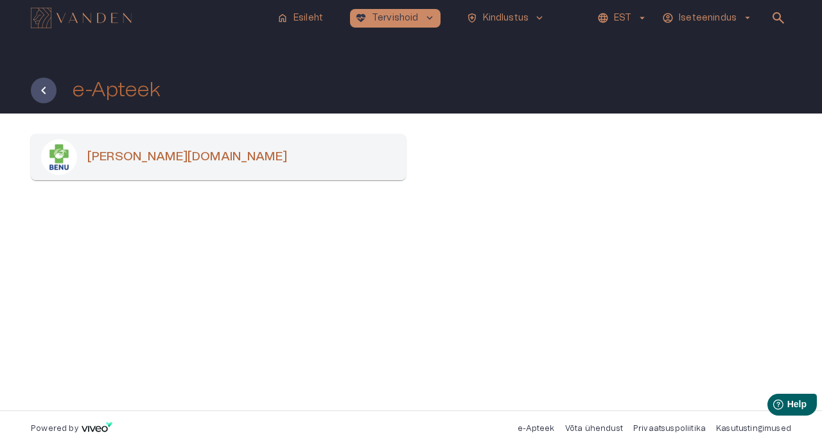
click at [360, 157] on div "[PERSON_NAME][DOMAIN_NAME]" at bounding box center [218, 157] width 375 height 46
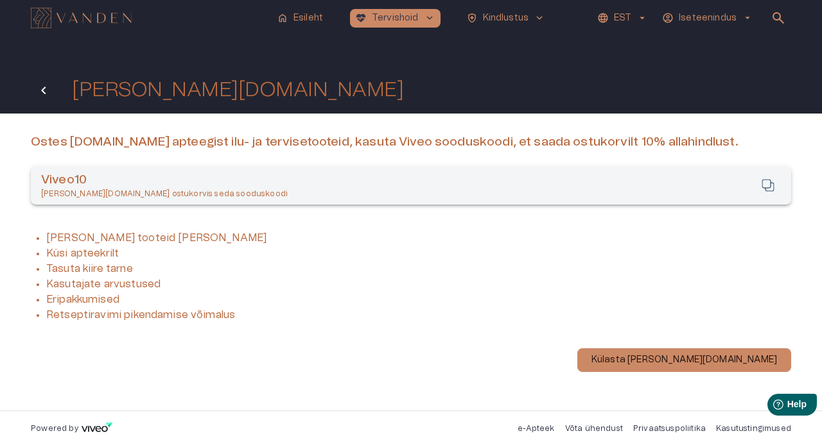
click at [53, 90] on button "Tagasi" at bounding box center [44, 91] width 26 height 26
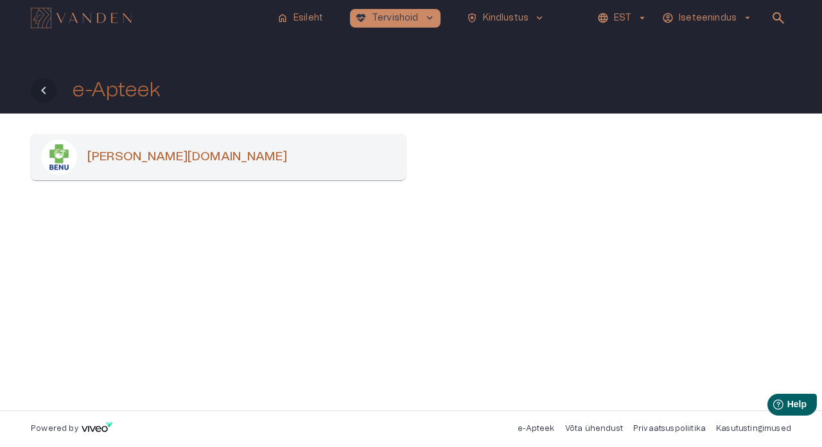
click at [44, 91] on icon "Tagasi" at bounding box center [43, 90] width 15 height 15
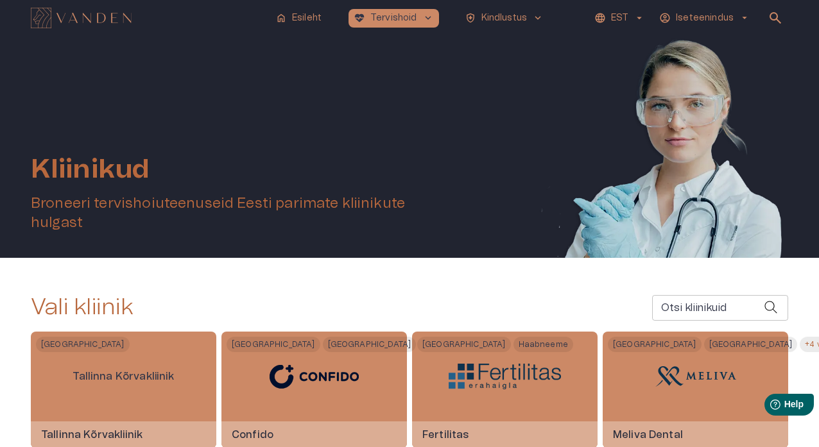
click at [748, 17] on span "arrow_drop_down" at bounding box center [745, 18] width 12 height 12
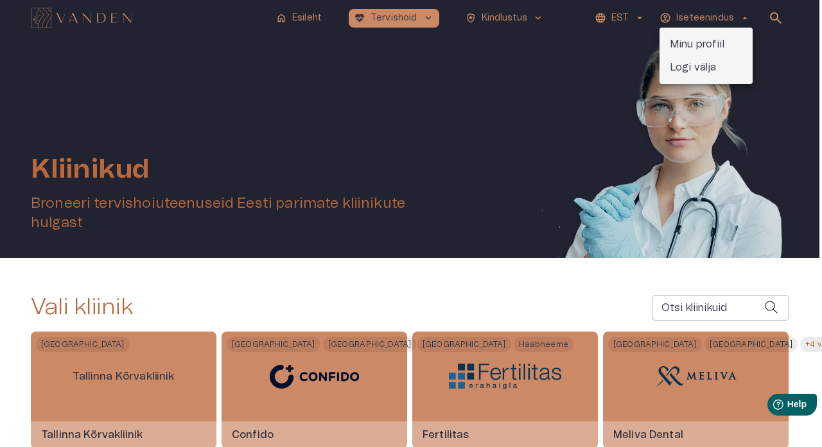
click at [704, 66] on p "Logi välja" at bounding box center [693, 67] width 47 height 15
